Goal: Answer question/provide support: Ask a question

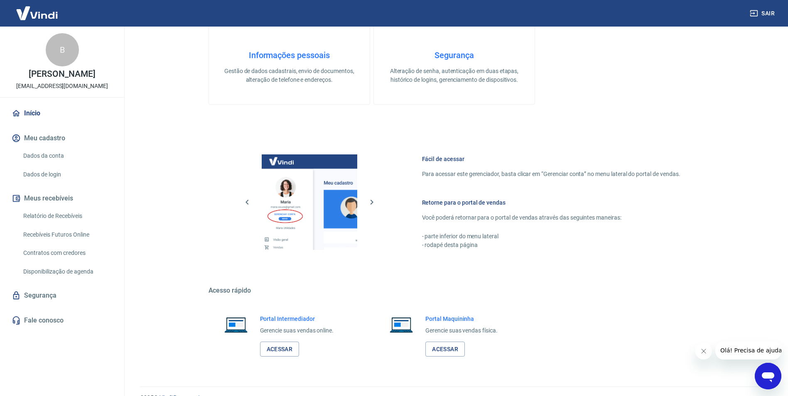
scroll to position [337, 0]
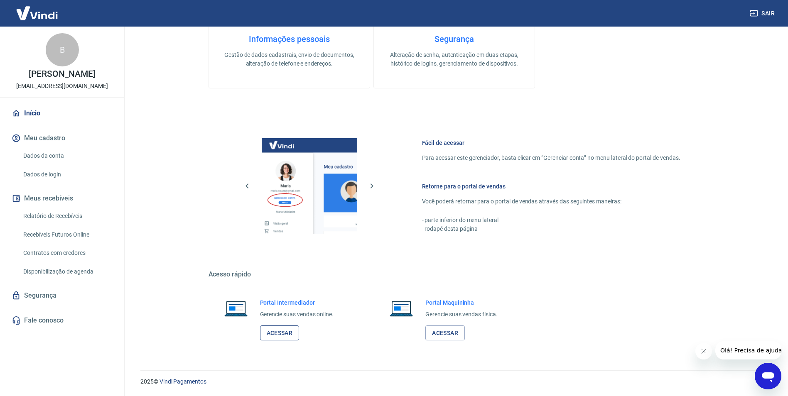
click at [277, 336] on link "Acessar" at bounding box center [279, 333] width 39 height 15
click at [761, 373] on icon "Abrir janela de mensagens" at bounding box center [767, 376] width 15 height 15
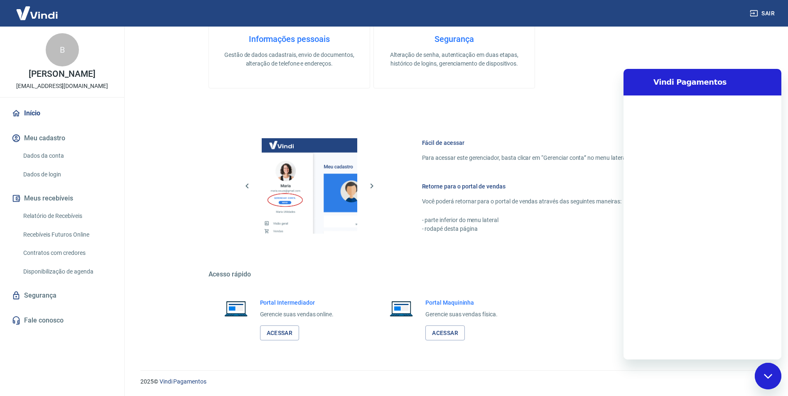
scroll to position [0, 0]
type textarea "b"
type textarea "x"
type textarea "bo"
type textarea "x"
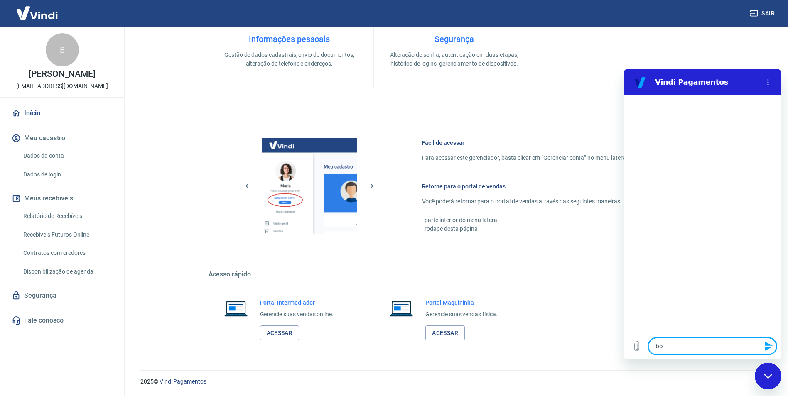
type textarea "bom"
type textarea "x"
type textarea "bom"
type textarea "x"
type textarea "bom d"
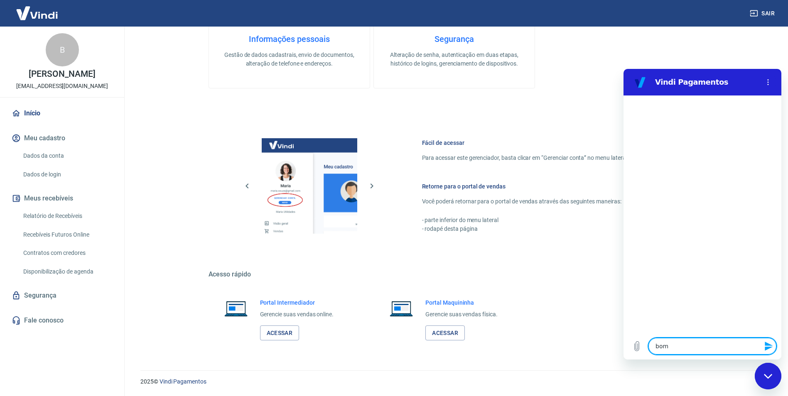
type textarea "x"
type textarea "bom di"
type textarea "x"
type textarea "bom dia"
type textarea "x"
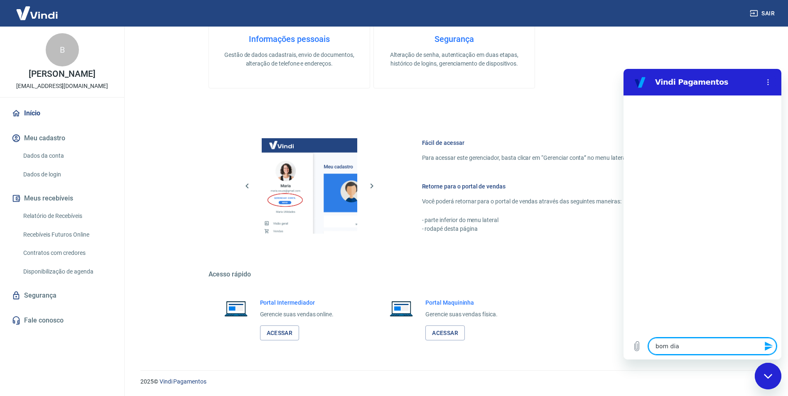
type textarea "bom dia"
type textarea "x"
type textarea "bom dia t"
type textarea "x"
type textarea "bom dia tu"
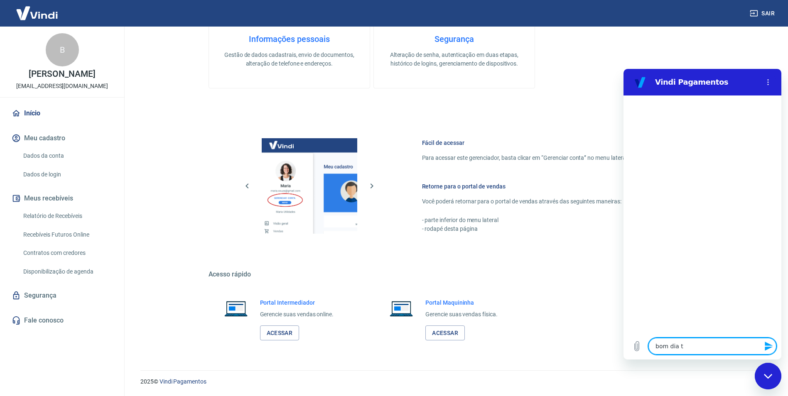
type textarea "x"
type textarea "bom dia tud"
type textarea "x"
type textarea "bom dia tudo"
type textarea "x"
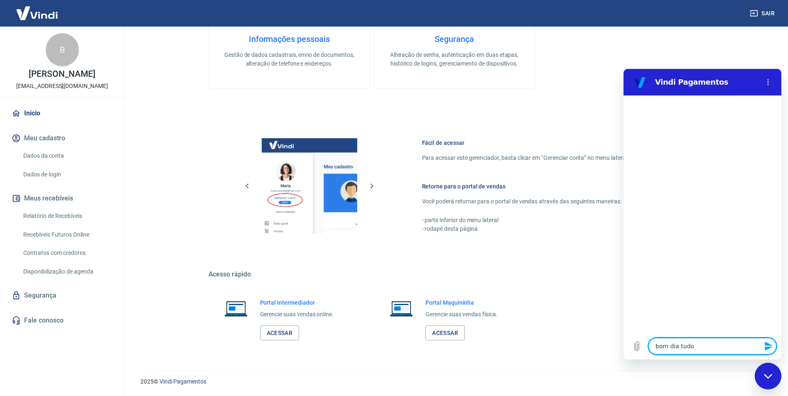
type textarea "bom dia tudo"
type textarea "x"
type textarea "bom dia tudo b"
type textarea "x"
type textarea "bom dia tudo be"
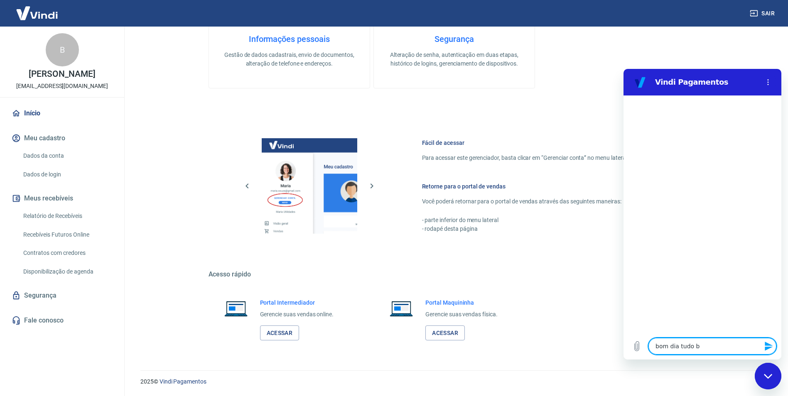
type textarea "x"
type textarea "bom dia tudo bem"
type textarea "x"
type textarea "bom dia tudo bem?"
type textarea "x"
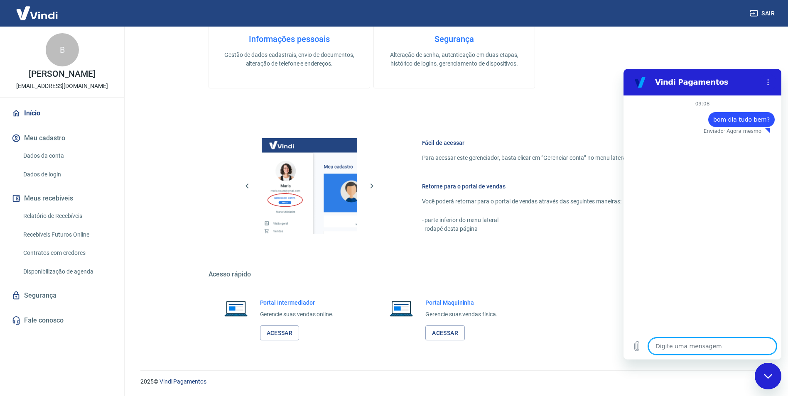
type textarea "x"
type textarea "D"
type textarea "x"
type textarea "Di"
type textarea "x"
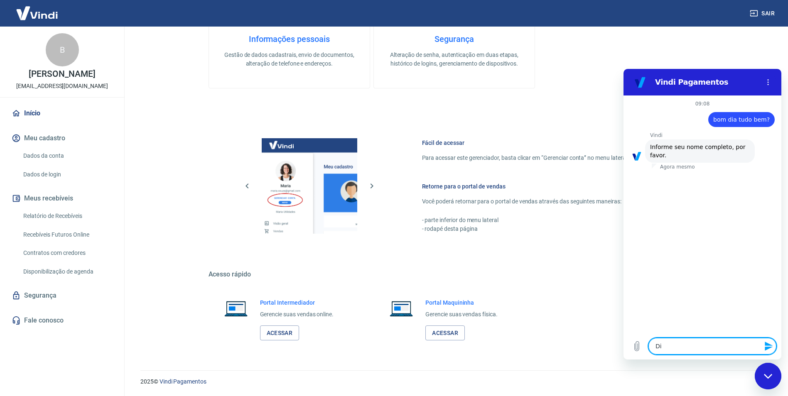
type textarea "Dia"
type textarea "x"
type textarea "Dian"
type textarea "x"
type textarea "[PERSON_NAME]"
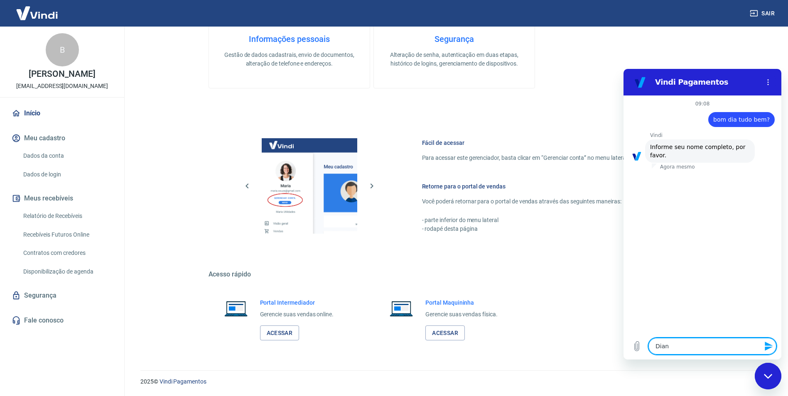
type textarea "x"
type textarea "[PERSON_NAME]"
type textarea "x"
type textarea "[PERSON_NAME]"
type textarea "x"
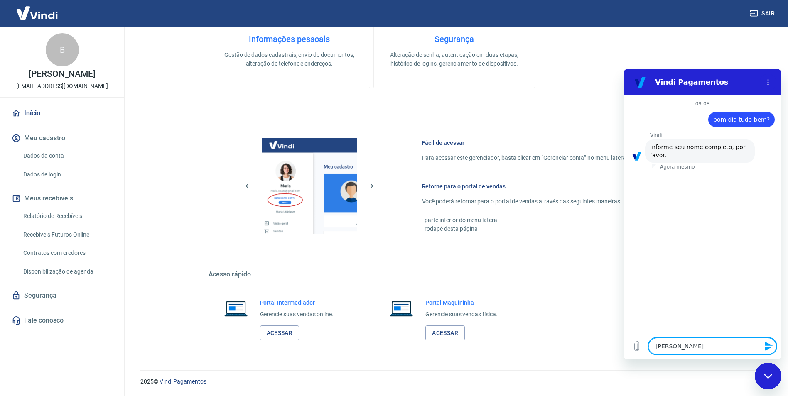
type textarea "[PERSON_NAME]"
type textarea "x"
type textarea "[PERSON_NAME]"
type textarea "x"
type textarea "[PERSON_NAME]"
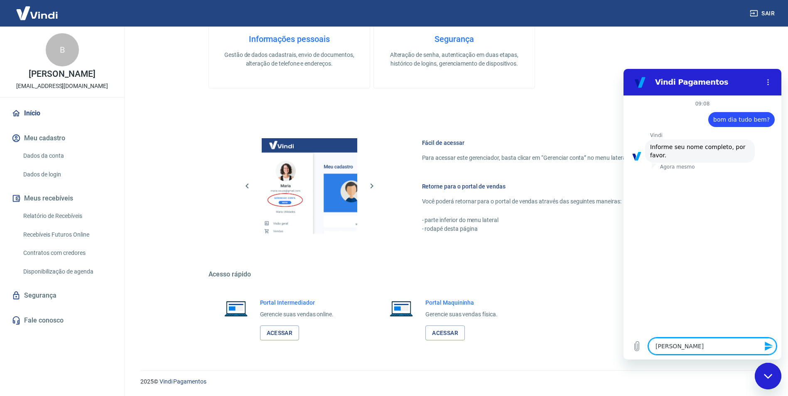
type textarea "x"
type textarea "[PERSON_NAME]"
type textarea "x"
type textarea "[PERSON_NAME]"
type textarea "x"
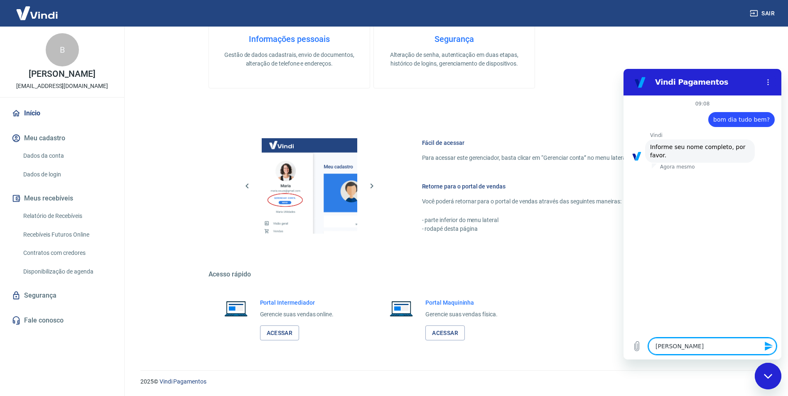
type textarea "[PERSON_NAME] e"
type textarea "x"
type textarea "[PERSON_NAME]"
type textarea "x"
type textarea "[PERSON_NAME] d"
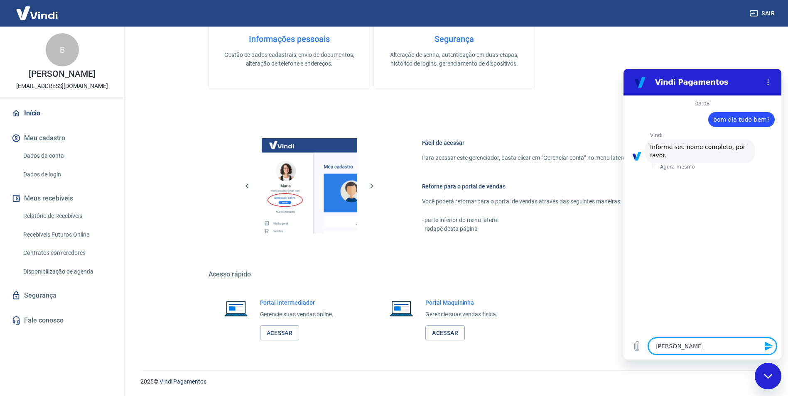
type textarea "x"
type textarea "[PERSON_NAME] de"
type textarea "x"
type textarea "[PERSON_NAME] de"
type textarea "x"
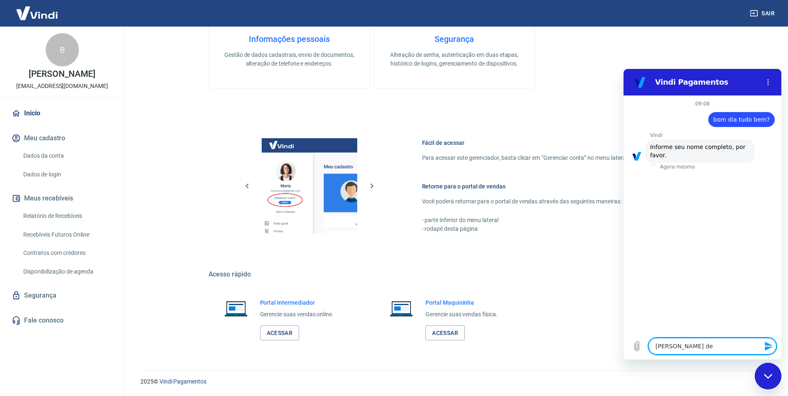
type textarea "[PERSON_NAME] de B"
type textarea "x"
type textarea "[PERSON_NAME] de Be"
type textarea "x"
type textarea "[PERSON_NAME] de Beb"
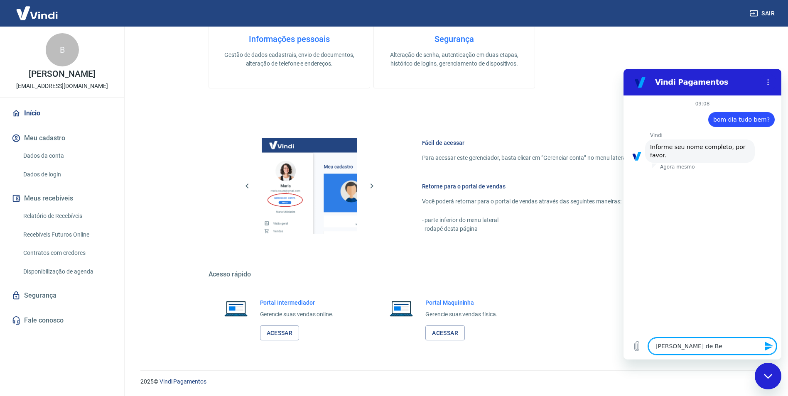
type textarea "x"
type textarea "[PERSON_NAME] de Bebê"
type textarea "x"
type textarea "[PERSON_NAME] de Bebê"
type textarea "x"
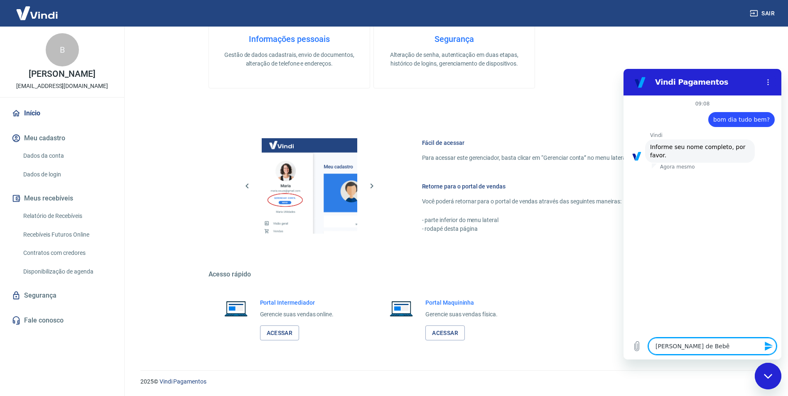
type textarea "[PERSON_NAME] de Bebê L"
type textarea "x"
type textarea "[PERSON_NAME] de Bebê Lo"
type textarea "x"
type textarea "[PERSON_NAME] de Bebê L"
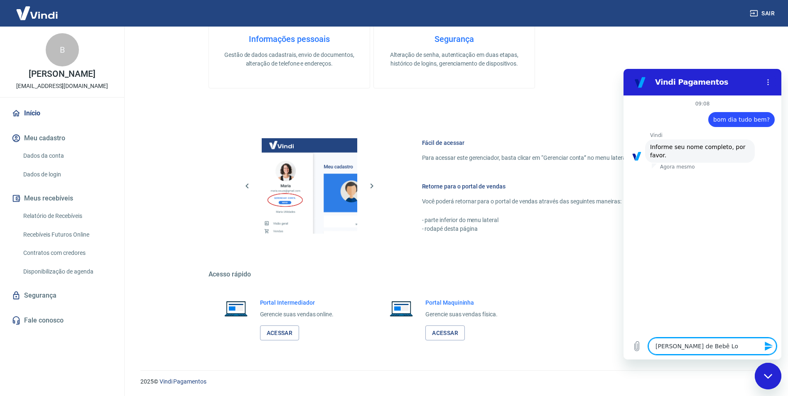
type textarea "x"
type textarea "[PERSON_NAME] de Bebê"
type textarea "x"
type textarea "[PERSON_NAME] de Bebê"
type textarea "x"
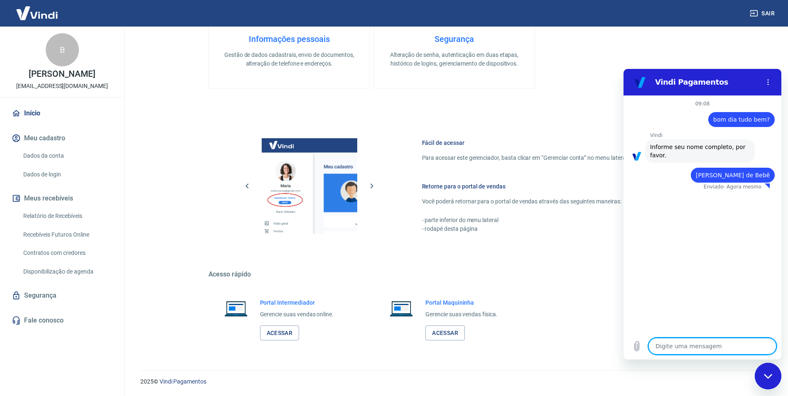
type textarea "x"
paste textarea "07.914.489/0001-56"
type textarea "07.914.489/0001-56"
type textarea "x"
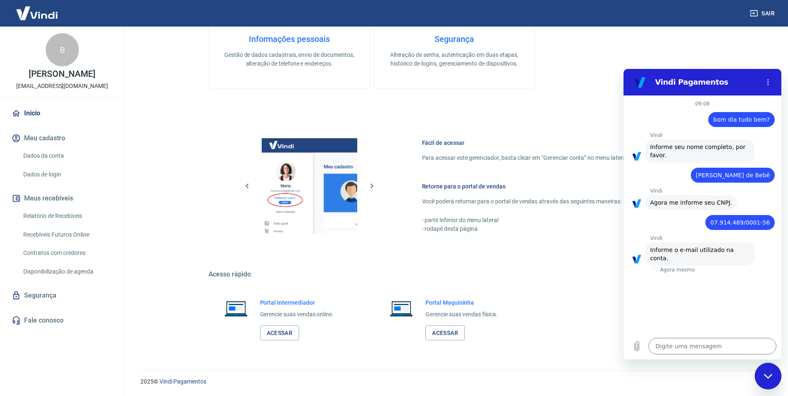
drag, startPoint x: 16, startPoint y: 86, endPoint x: 120, endPoint y: 88, distance: 104.3
click at [120, 88] on div "B [PERSON_NAME] [EMAIL_ADDRESS][DOMAIN_NAME]" at bounding box center [62, 62] width 124 height 71
copy p "[EMAIL_ADDRESS][DOMAIN_NAME]"
click at [692, 339] on textarea at bounding box center [712, 346] width 128 height 17
paste textarea "[EMAIL_ADDRESS][DOMAIN_NAME]"
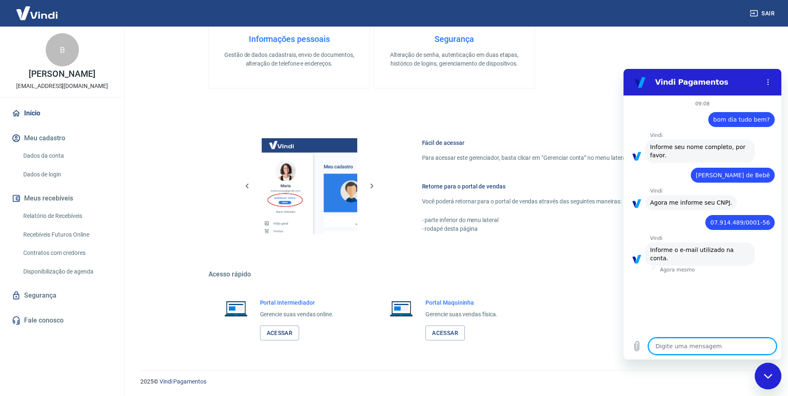
type textarea "[EMAIL_ADDRESS][DOMAIN_NAME]"
type textarea "x"
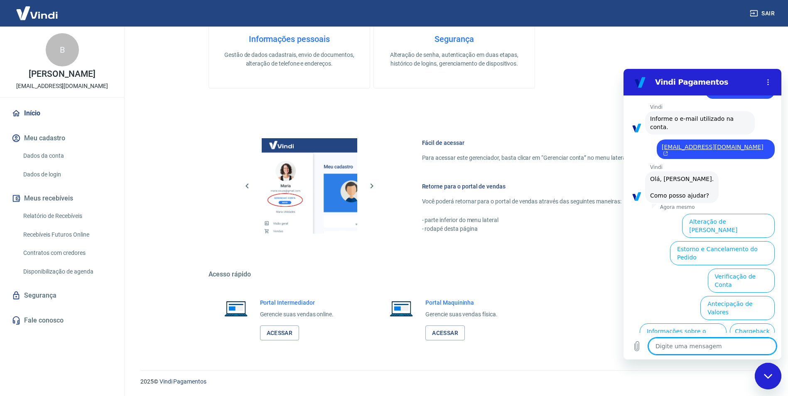
scroll to position [178, 0]
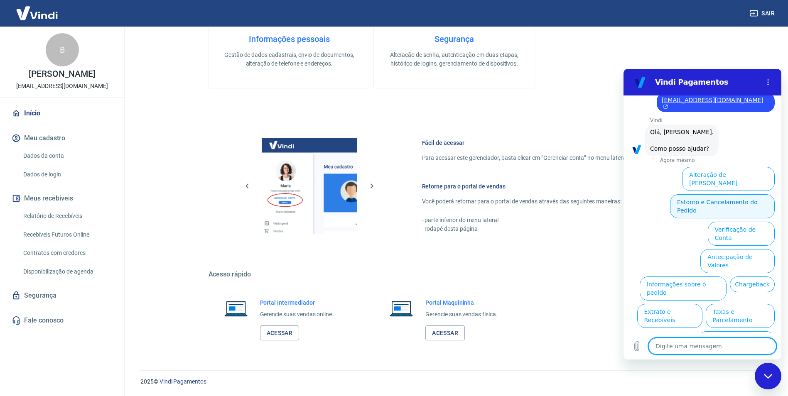
click at [728, 195] on button "Estorno e Cancelamento do Pedido" at bounding box center [722, 206] width 105 height 24
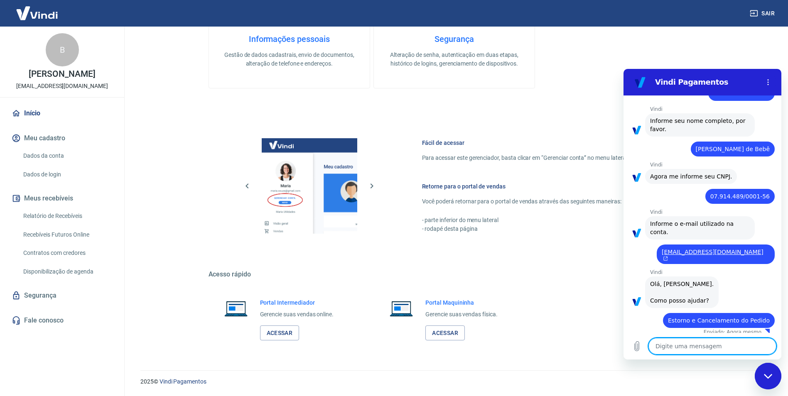
type textarea "x"
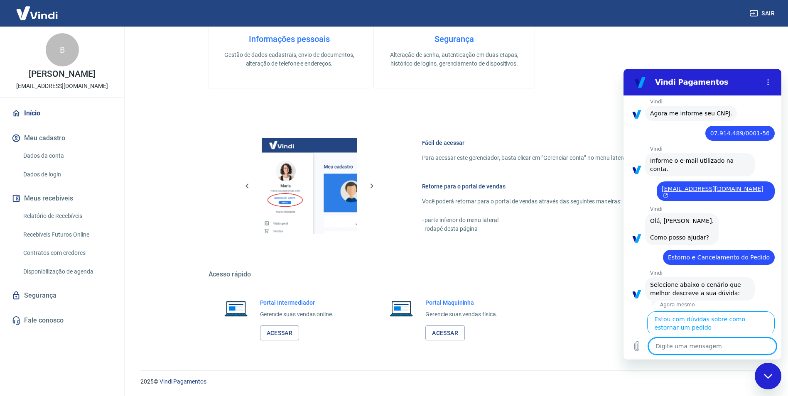
scroll to position [210, 0]
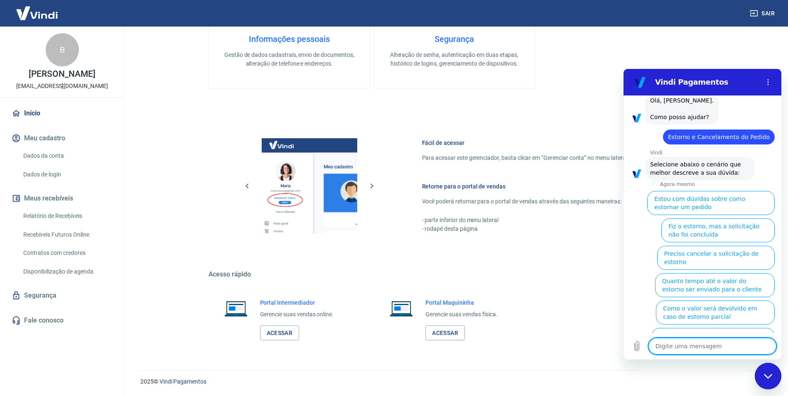
type textarea "o"
type textarea "x"
type textarea "ou"
type textarea "x"
type textarea "out"
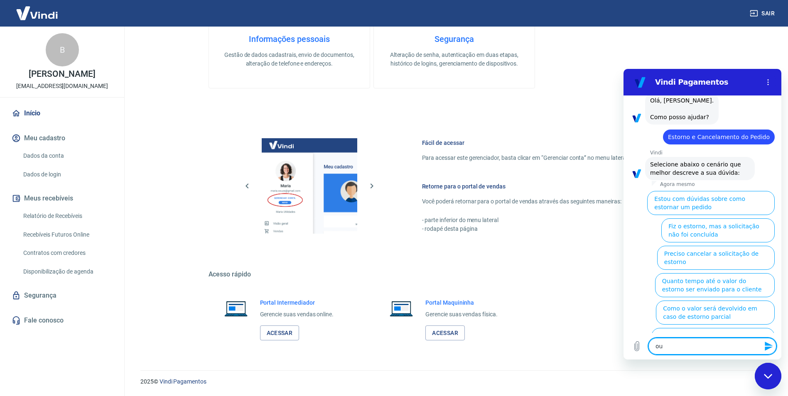
type textarea "x"
type textarea "outr"
type textarea "x"
type textarea "outro"
type textarea "x"
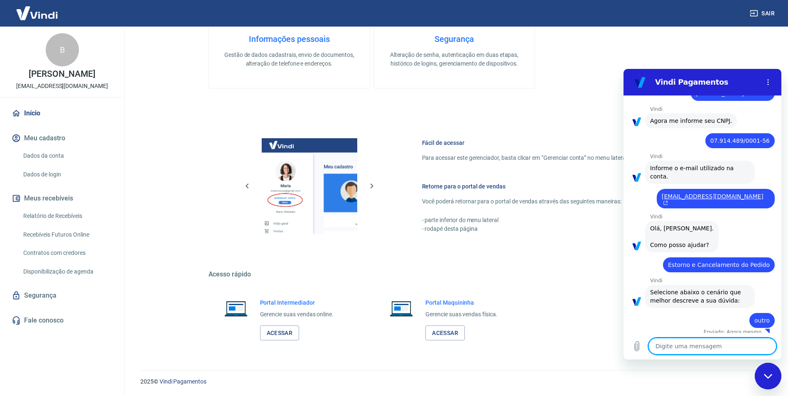
type textarea "x"
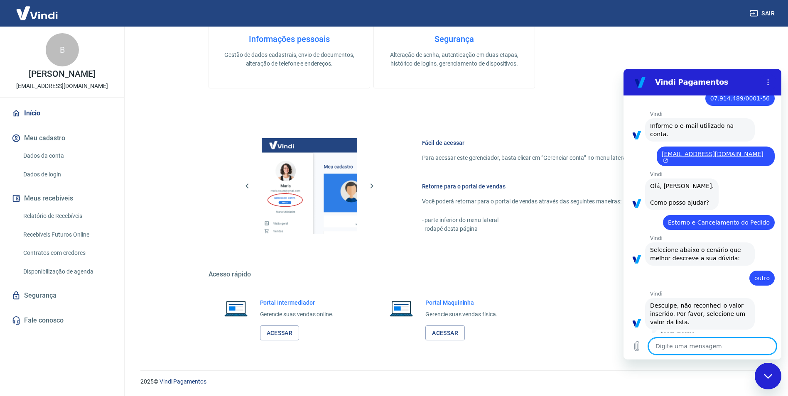
scroll to position [126, 0]
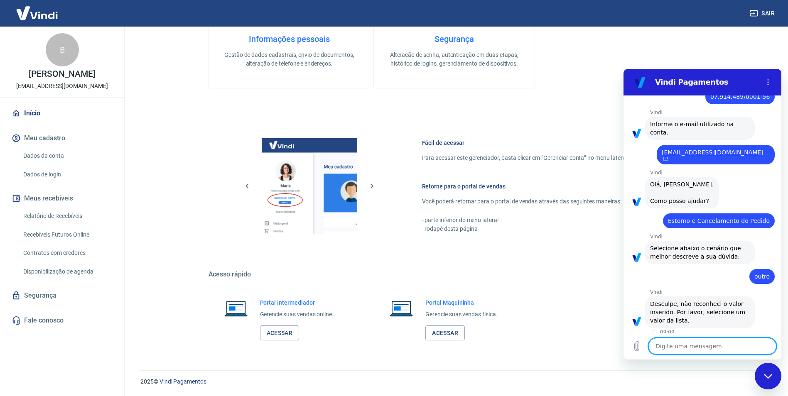
click at [703, 348] on textarea at bounding box center [712, 346] width 128 height 17
type textarea "p"
type textarea "x"
type textarea "pe"
type textarea "x"
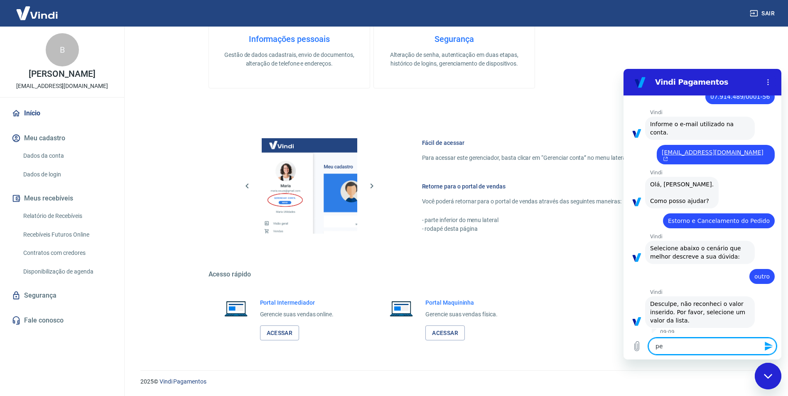
type textarea "ped"
type textarea "x"
type textarea "pedi"
type textarea "x"
type textarea "pedid"
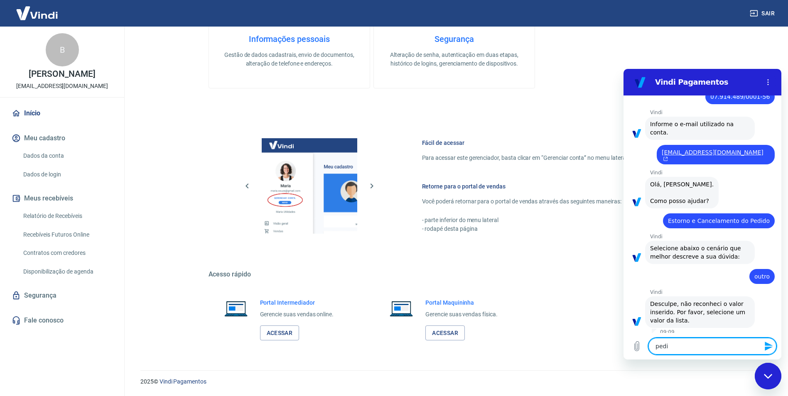
type textarea "x"
type textarea "pedido"
type textarea "x"
type textarea "pedido"
type textarea "x"
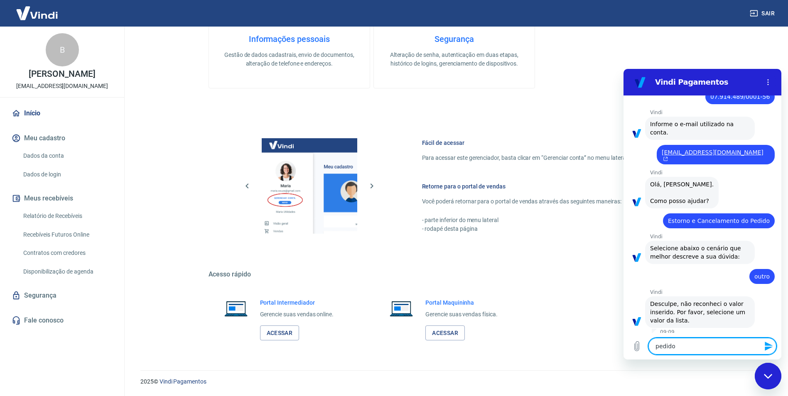
type textarea "pedido c"
type textarea "x"
type textarea "pedido ca"
type textarea "x"
type textarea "pedido cac"
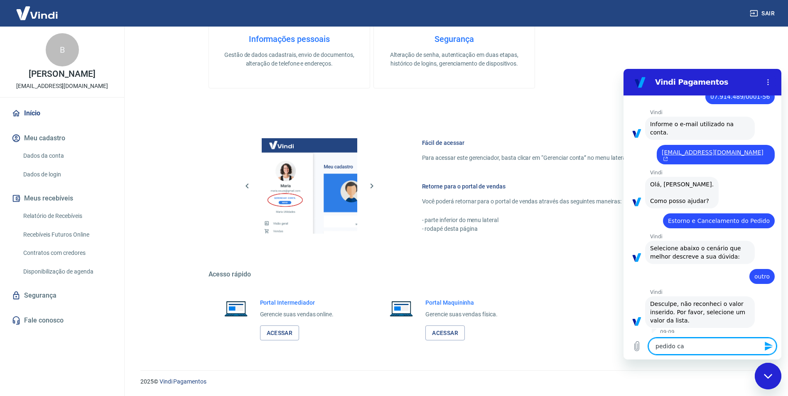
type textarea "x"
type textarea "pedido cacn"
type textarea "x"
type textarea "pedido cac"
type textarea "x"
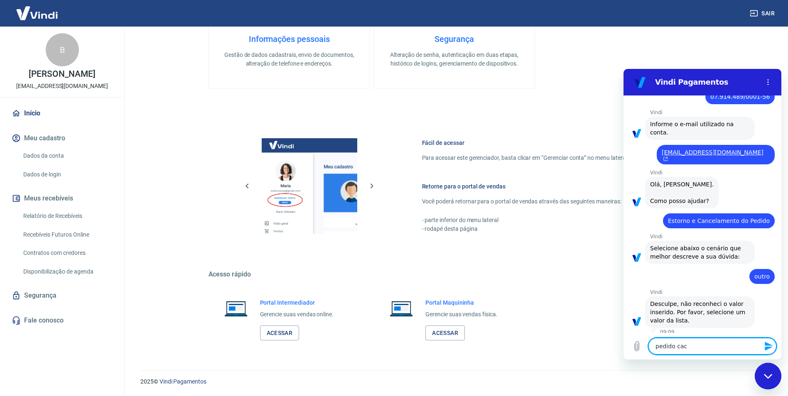
type textarea "pedido ca"
type textarea "x"
type textarea "pedido can"
type textarea "x"
type textarea "pedido canc"
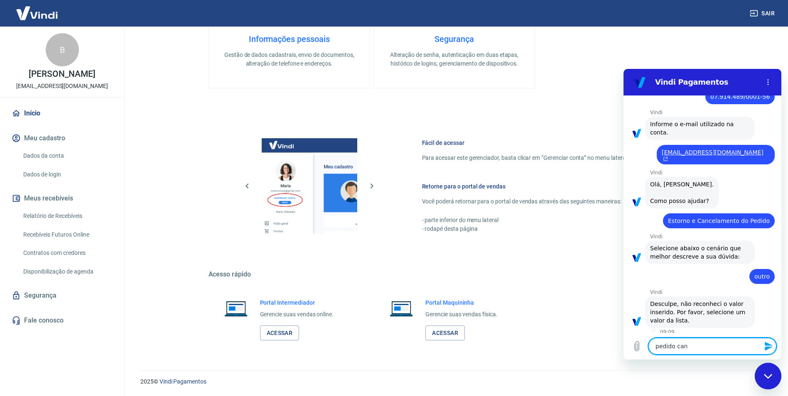
type textarea "x"
type textarea "pedido cance"
type textarea "x"
type textarea "pedido cancel"
type textarea "x"
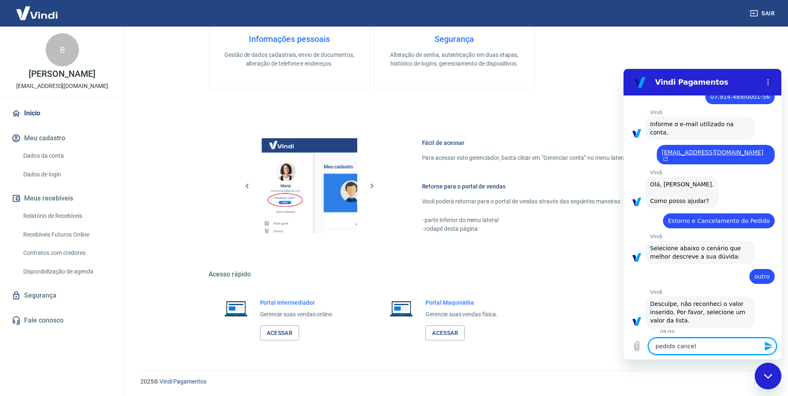
type textarea "pedido cancela"
type textarea "x"
type textarea "pedido cancelad"
type textarea "x"
type textarea "pedido cancelado"
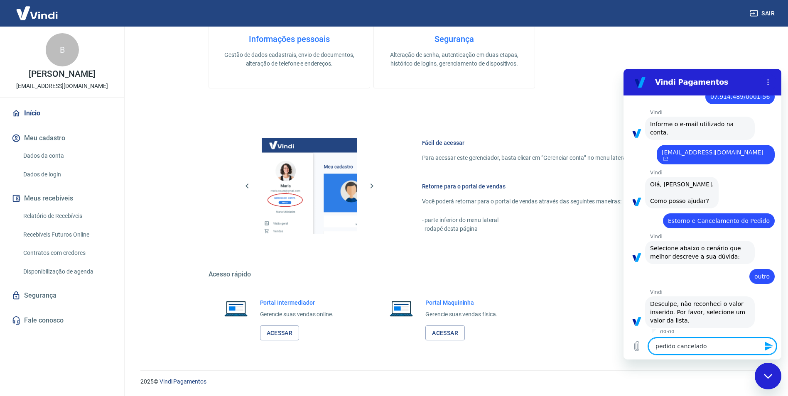
type textarea "x"
type textarea "pedido cancelado"
type textarea "x"
type textarea "pedido cancelado"
type textarea "x"
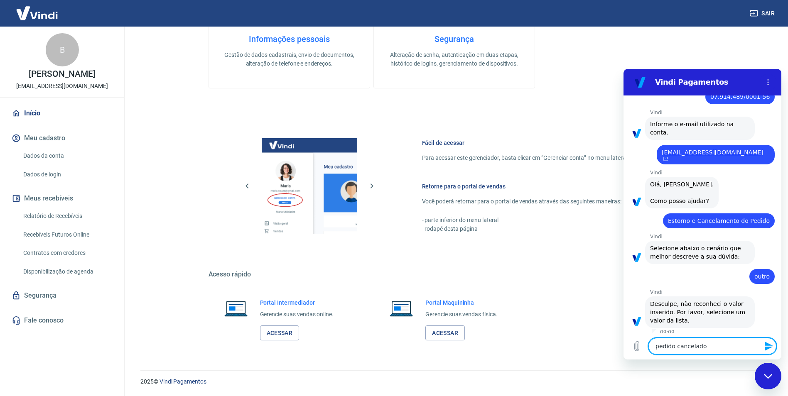
type textarea "pedido cancelad"
type textarea "x"
type textarea "pedido cancela"
type textarea "x"
type textarea "pedido cancel"
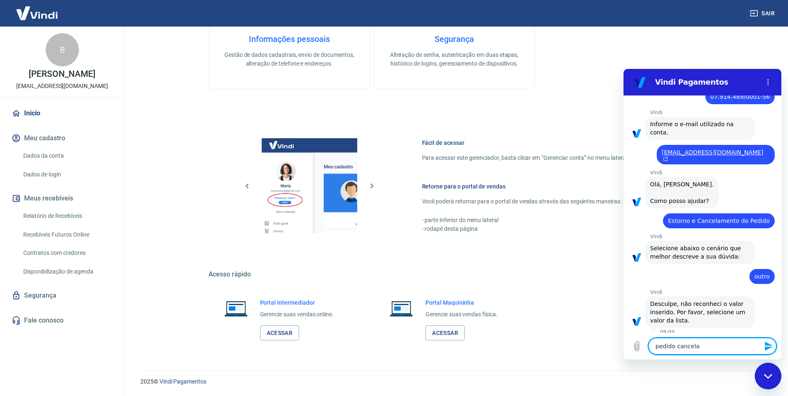
type textarea "x"
type textarea "pedido cance"
type textarea "x"
type textarea "pedido canc"
type textarea "x"
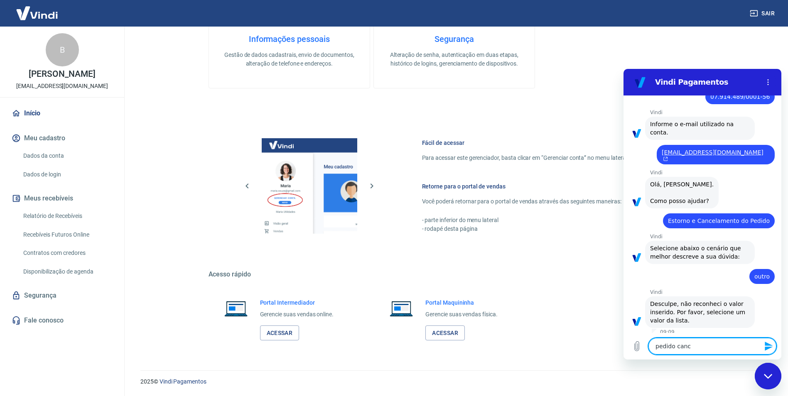
type textarea "pedido can"
type textarea "x"
type textarea "pedido ca"
type textarea "x"
type textarea "pedido c"
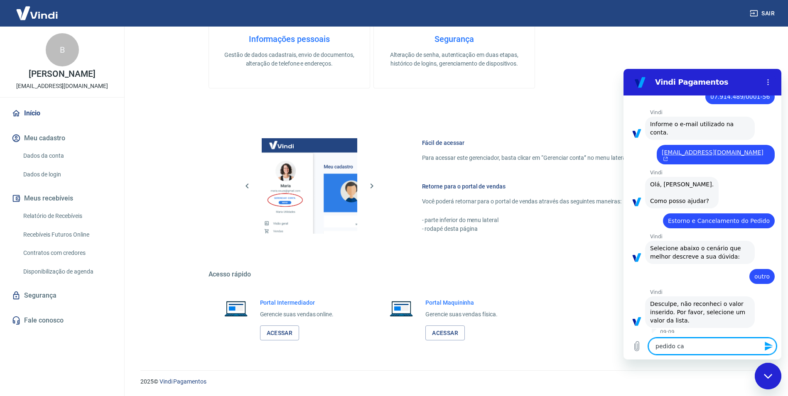
type textarea "x"
type textarea "pedido"
type textarea "x"
type textarea "pedido"
type textarea "x"
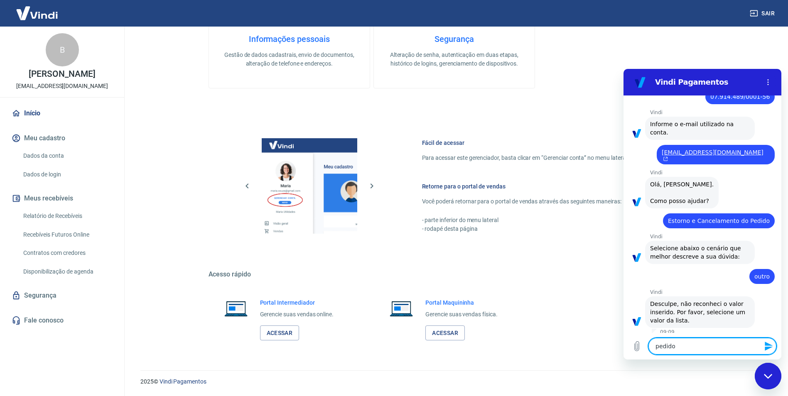
type textarea "pedid"
type textarea "x"
type textarea "pedi"
type textarea "x"
type textarea "ped"
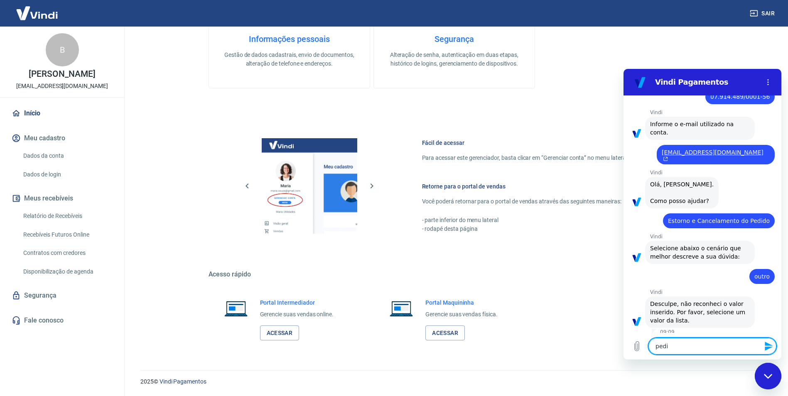
type textarea "x"
type textarea "pe"
type textarea "x"
type textarea "p"
type textarea "x"
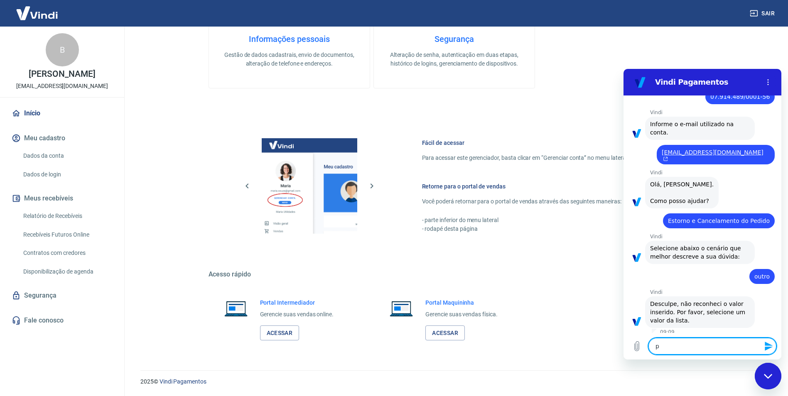
type textarea "x"
type textarea "t"
type textarea "x"
type textarea "tr"
type textarea "x"
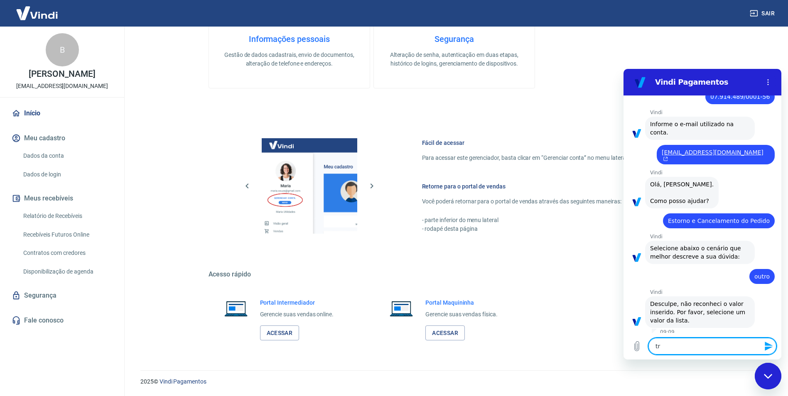
type textarea "tra"
type textarea "x"
type textarea "tran"
type textarea "x"
type textarea "trans"
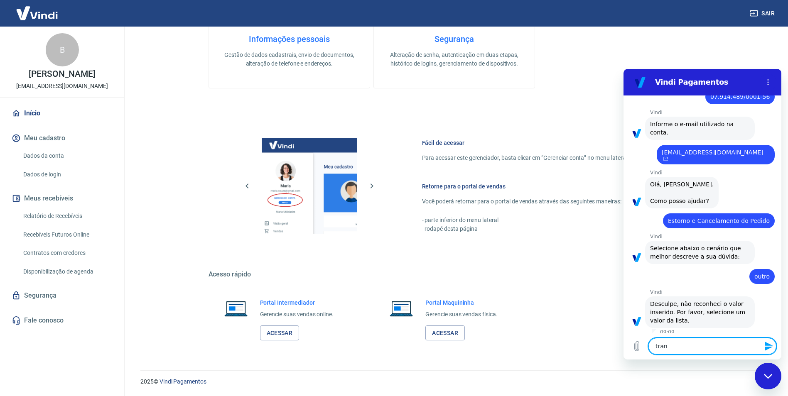
type textarea "x"
type textarea "transa"
type textarea "x"
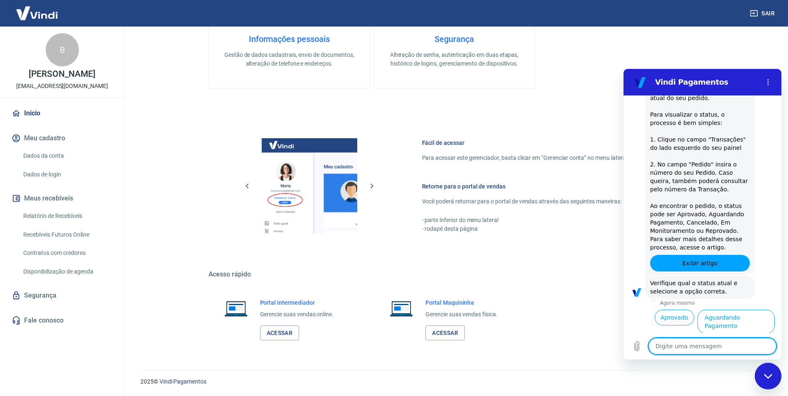
scroll to position [441, 0]
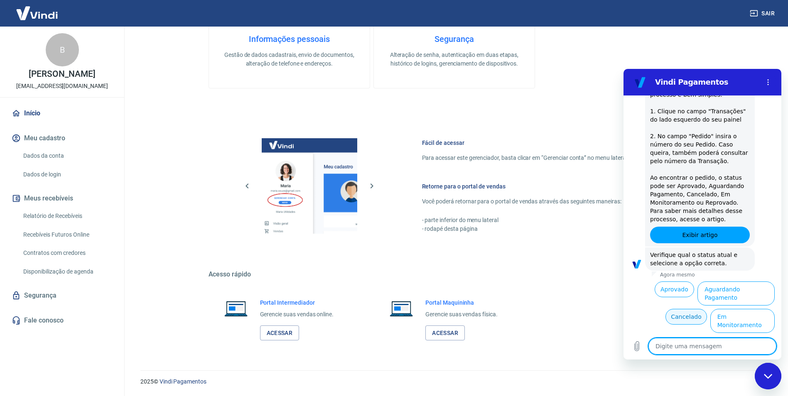
click at [679, 309] on button "Cancelado" at bounding box center [685, 317] width 41 height 16
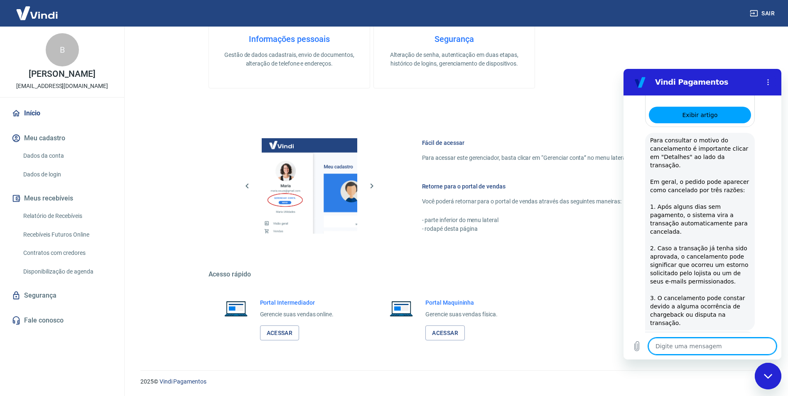
scroll to position [911, 0]
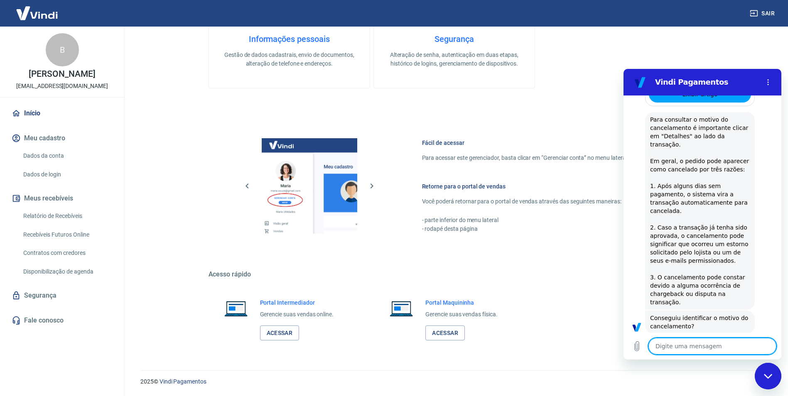
click at [757, 345] on button "Não" at bounding box center [761, 353] width 25 height 16
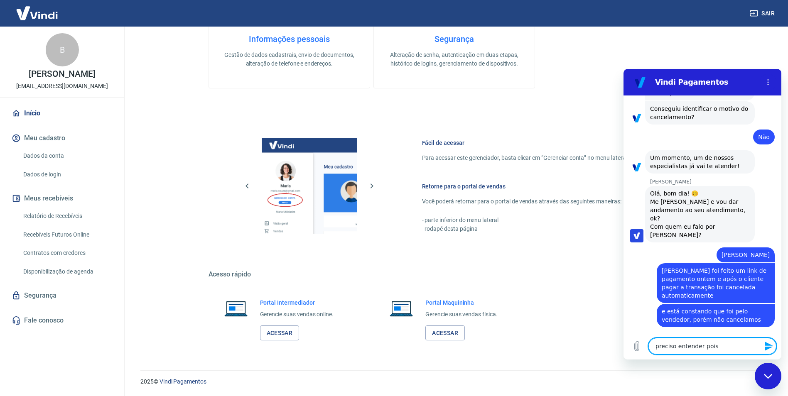
scroll to position [1122, 0]
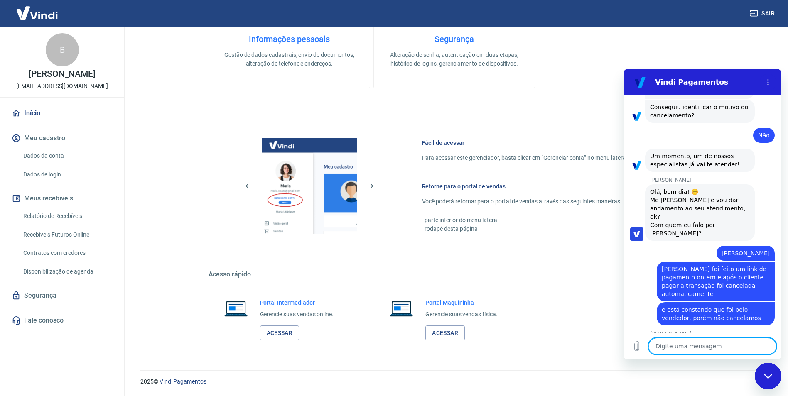
paste textarea "227816691"
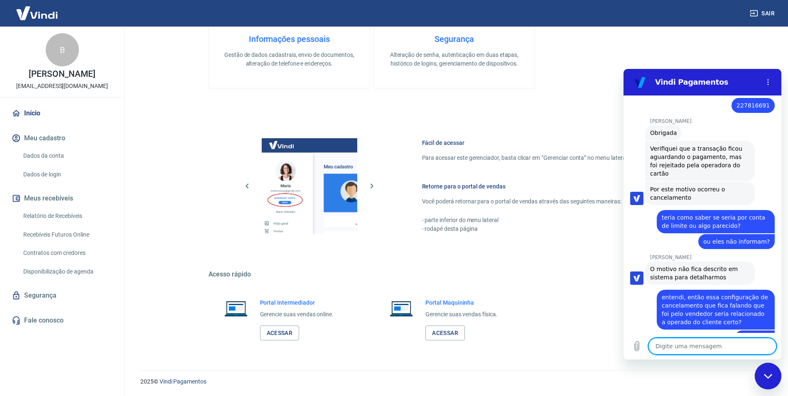
scroll to position [1554, 0]
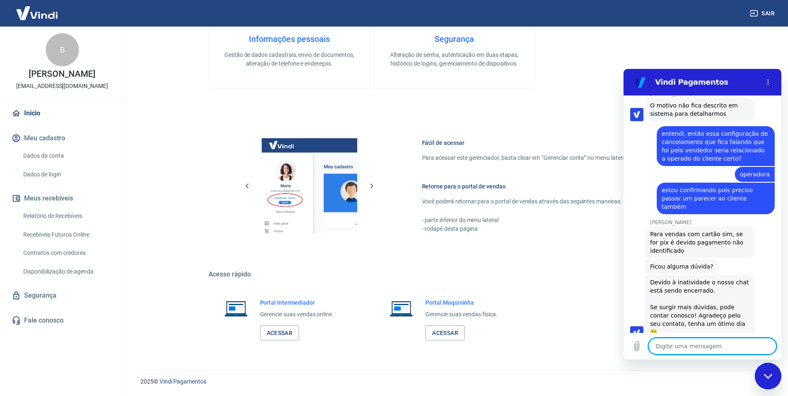
click at [712, 386] on button "Boa 👍" at bounding box center [717, 398] width 34 height 24
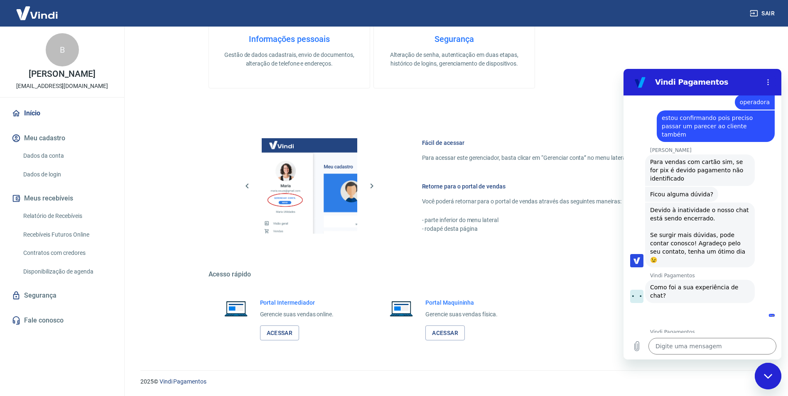
scroll to position [1625, 0]
